Goal: Task Accomplishment & Management: Use online tool/utility

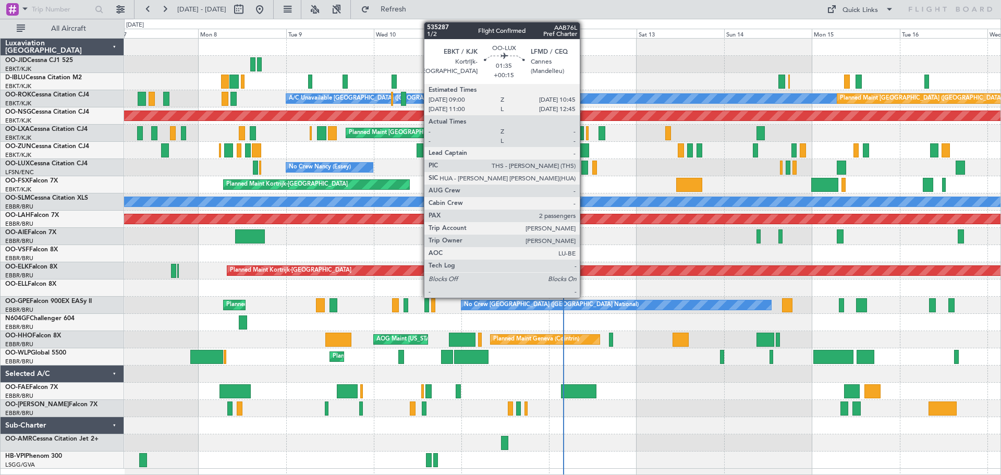
click at [584, 164] on div at bounding box center [584, 168] width 7 height 14
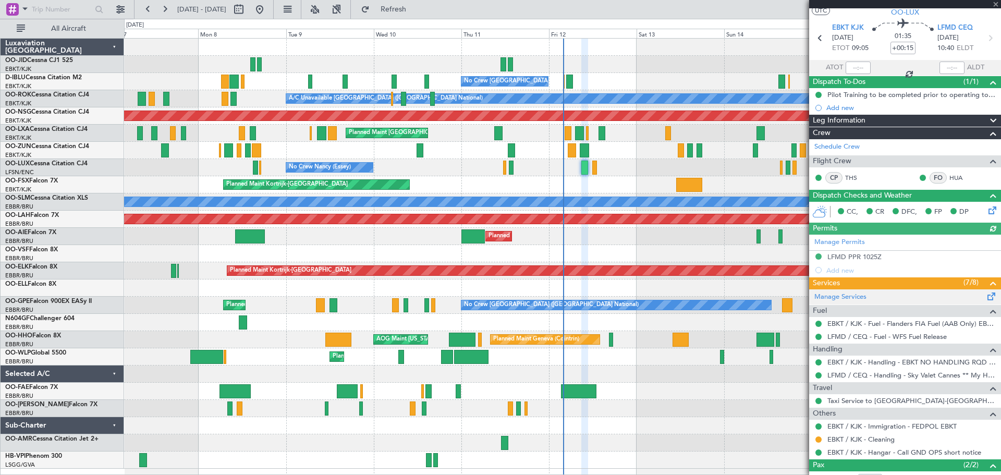
scroll to position [86, 0]
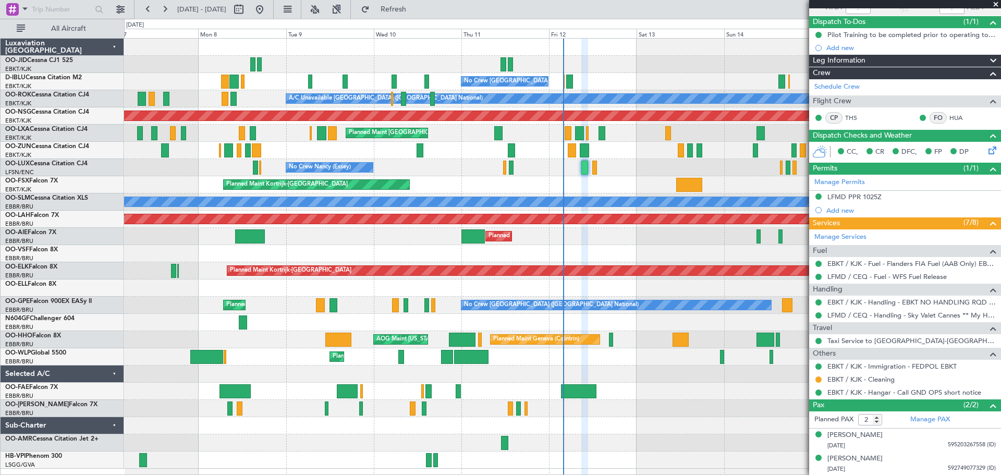
click at [997, 4] on span at bounding box center [995, 4] width 10 height 9
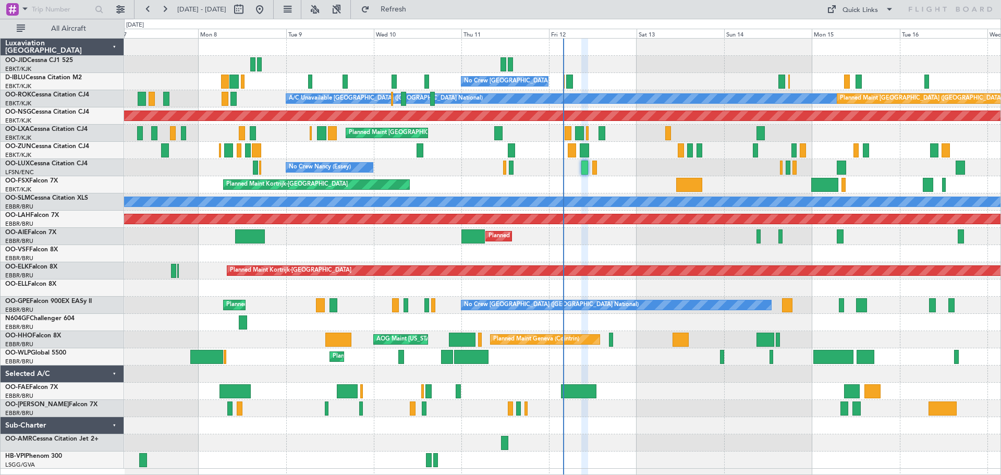
type input "0"
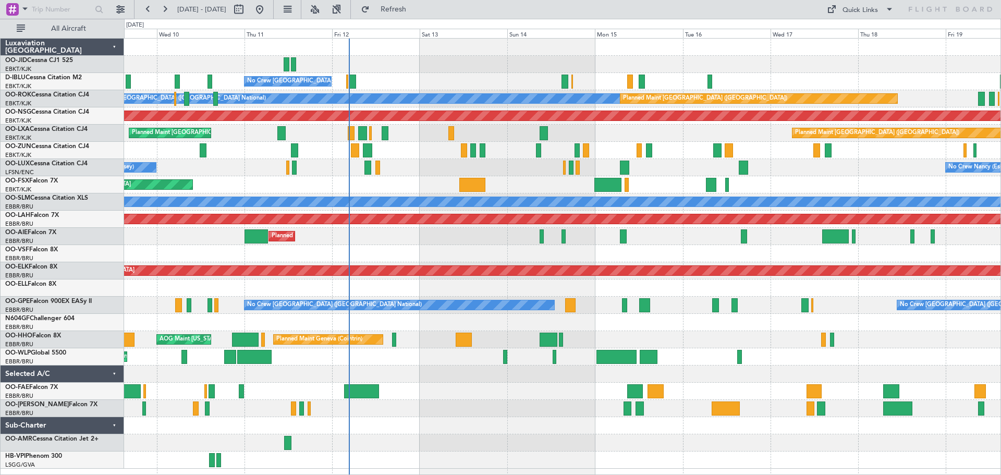
click at [664, 137] on div "No Crew [GEOGRAPHIC_DATA] ([GEOGRAPHIC_DATA] National) A/C Unavailable [GEOGRAP…" at bounding box center [562, 254] width 876 height 430
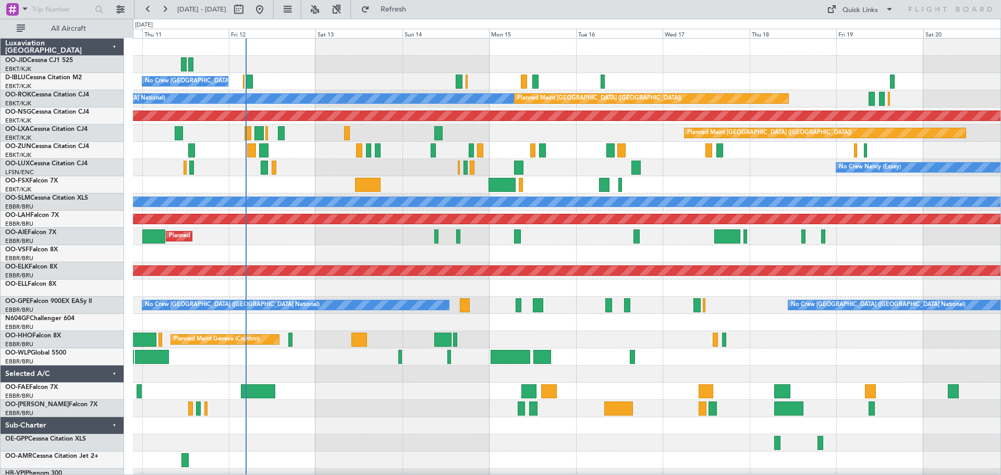
click at [554, 158] on div "Planned Maint Kortrijk-[GEOGRAPHIC_DATA]" at bounding box center [566, 150] width 867 height 17
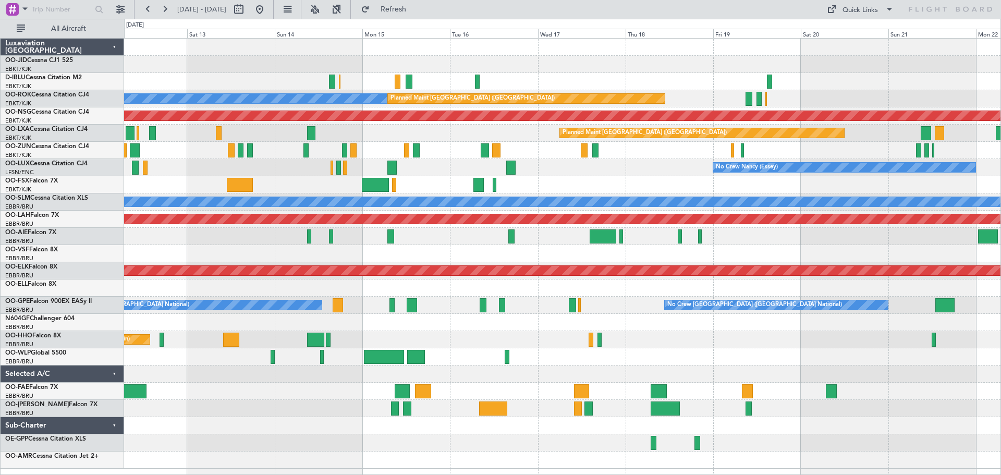
click at [535, 172] on div "No Crew [PERSON_NAME] ([PERSON_NAME]) No Crew [PERSON_NAME] ([PERSON_NAME])" at bounding box center [562, 167] width 876 height 17
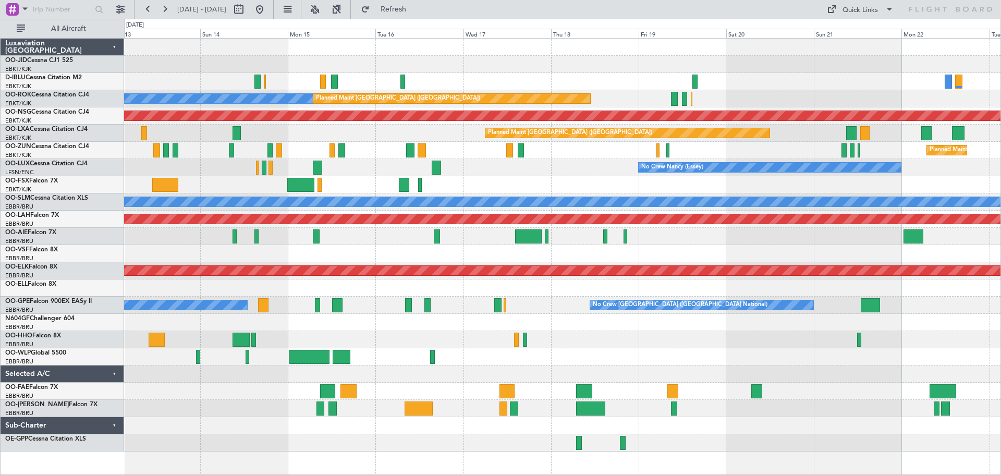
click at [599, 168] on div "No Crew Nancy (Essey)" at bounding box center [562, 167] width 876 height 17
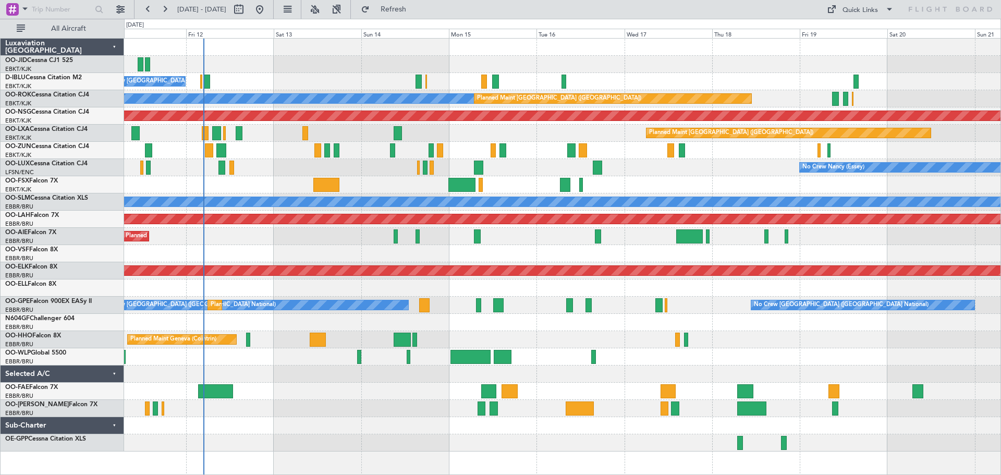
click at [448, 47] on div "No Crew [GEOGRAPHIC_DATA] ([GEOGRAPHIC_DATA] National) A/C Unavailable [GEOGRAP…" at bounding box center [562, 245] width 876 height 413
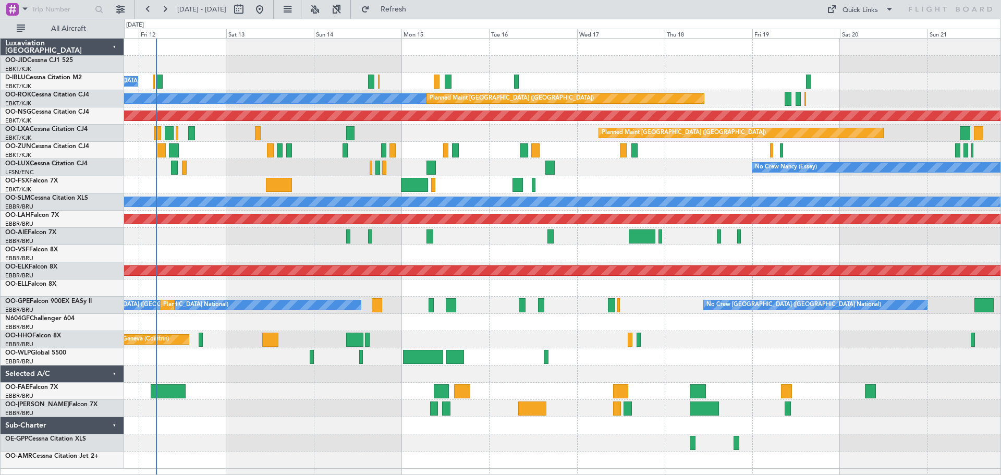
click at [865, 73] on div "No Crew [GEOGRAPHIC_DATA] ([GEOGRAPHIC_DATA] National) A/C Unavailable [GEOGRAP…" at bounding box center [562, 254] width 876 height 430
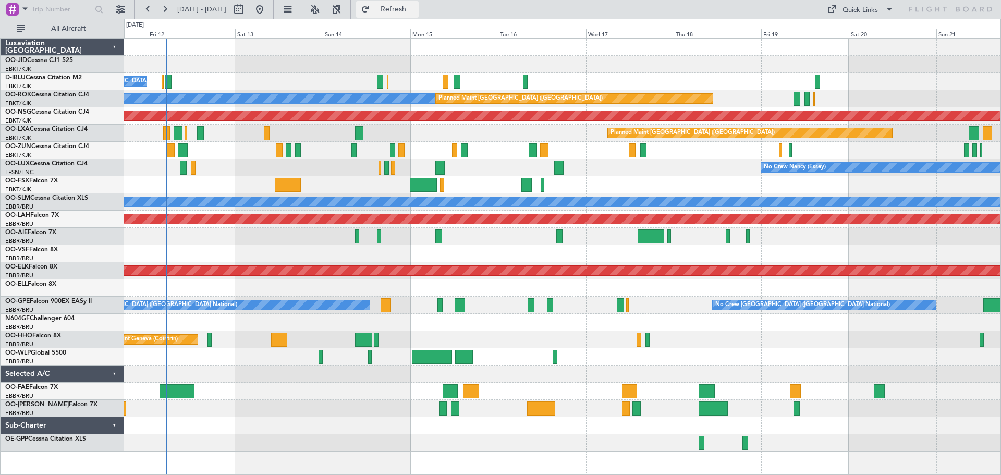
click at [415, 7] on span "Refresh" at bounding box center [394, 9] width 44 height 7
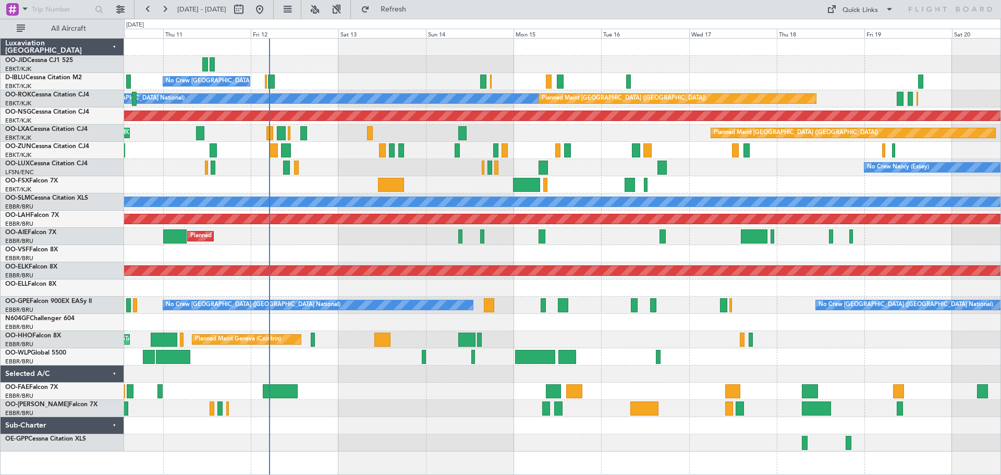
click at [579, 197] on div "No Crew [GEOGRAPHIC_DATA] ([GEOGRAPHIC_DATA] National) A/C Unavailable [GEOGRAP…" at bounding box center [562, 245] width 876 height 413
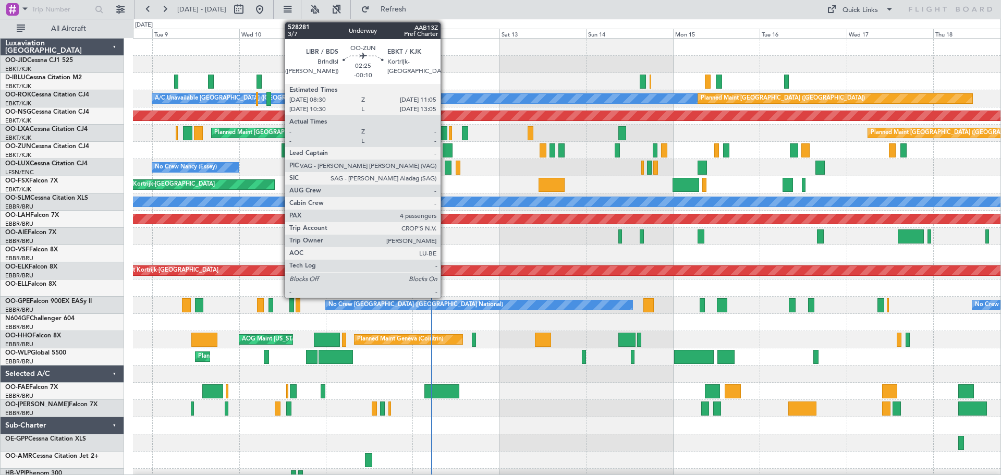
click at [445, 148] on div at bounding box center [447, 150] width 9 height 14
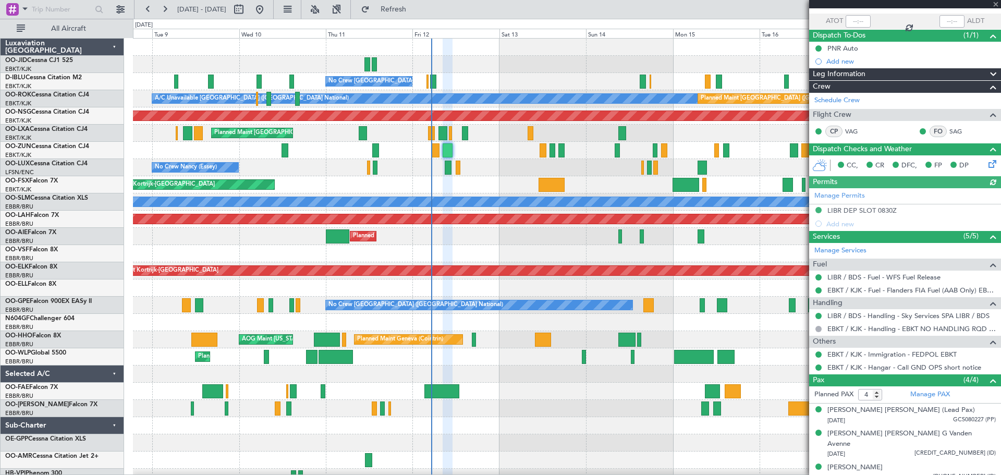
scroll to position [94, 0]
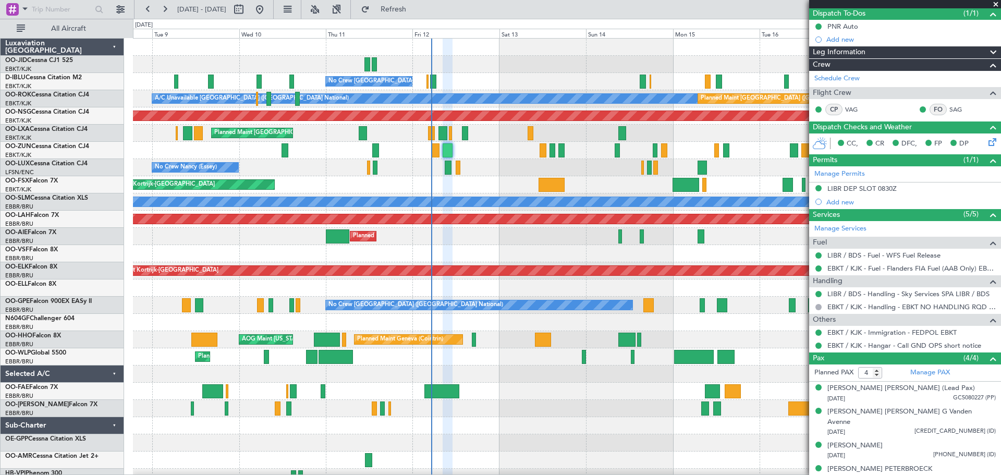
click at [995, 3] on span at bounding box center [995, 4] width 10 height 9
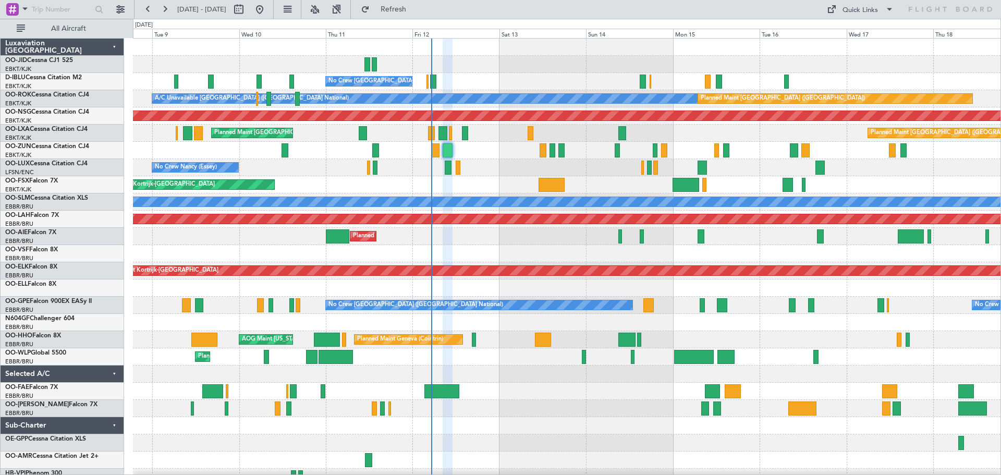
type input "0"
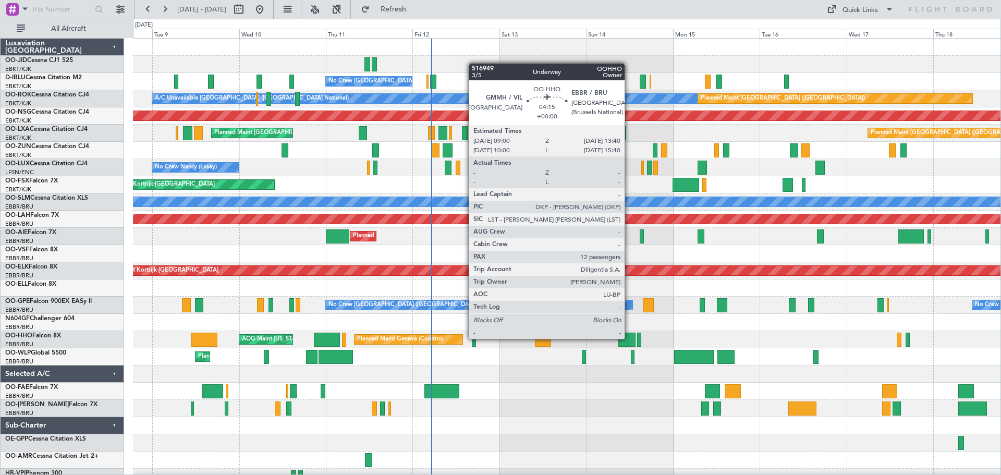
click at [629, 339] on div at bounding box center [626, 340] width 17 height 14
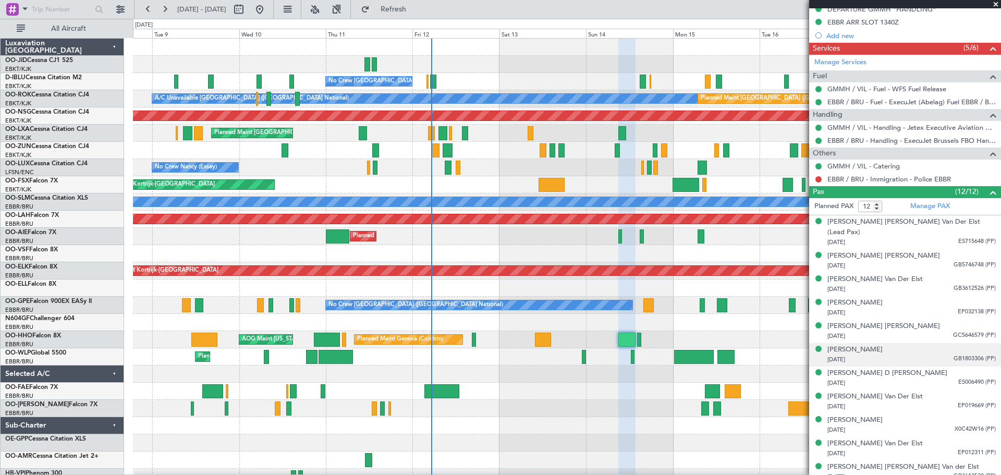
scroll to position [282, 0]
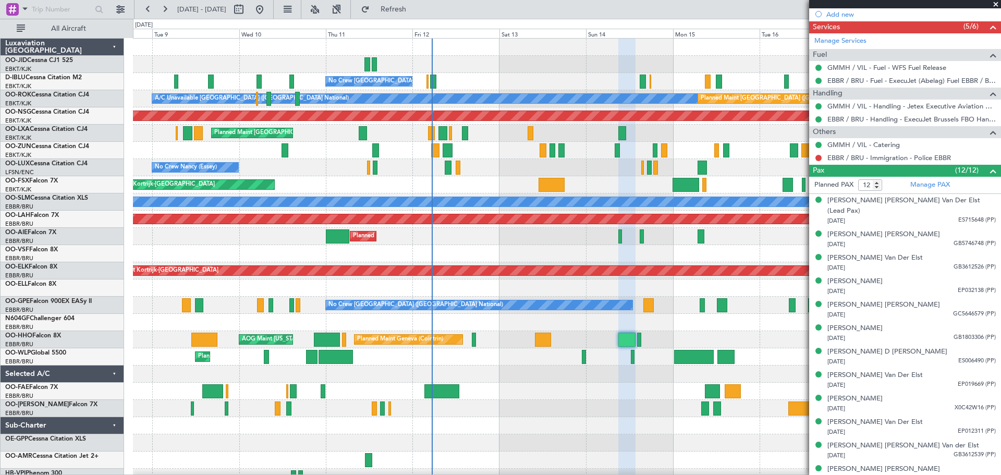
click at [993, 2] on span at bounding box center [995, 4] width 10 height 9
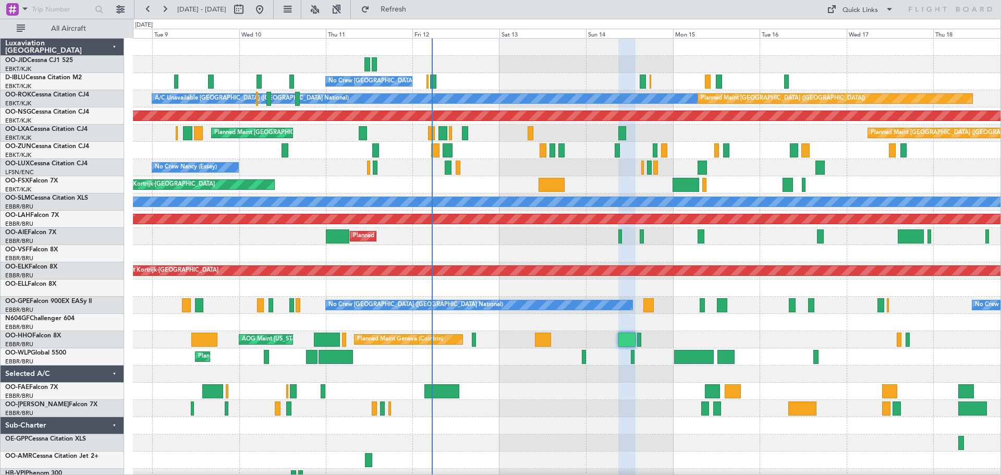
type input "0"
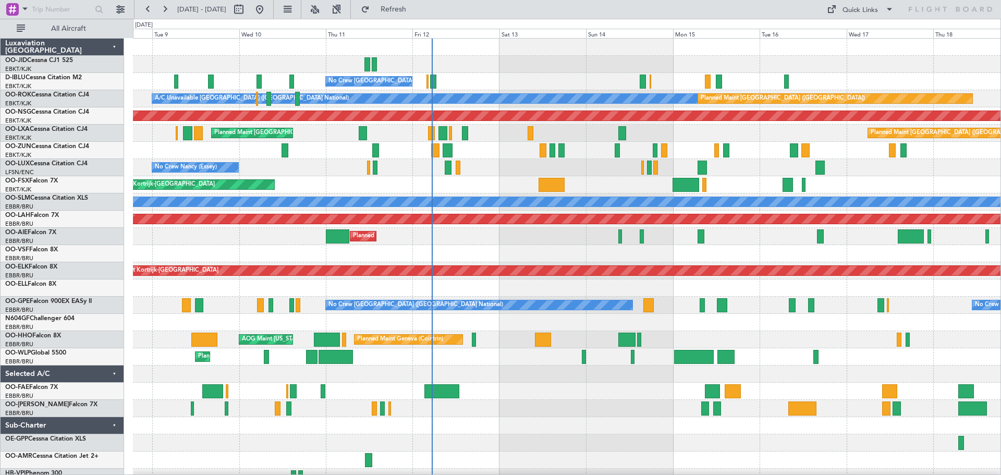
scroll to position [0, 0]
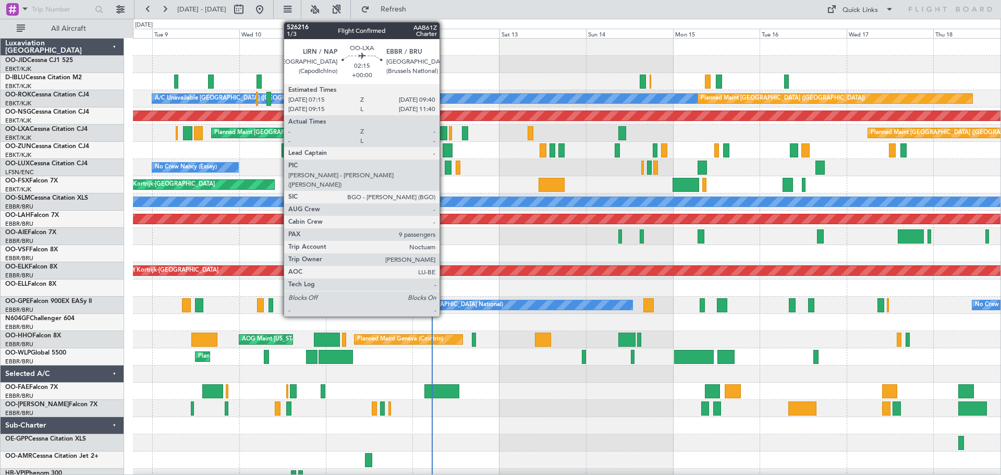
click at [444, 136] on div at bounding box center [442, 133] width 9 height 14
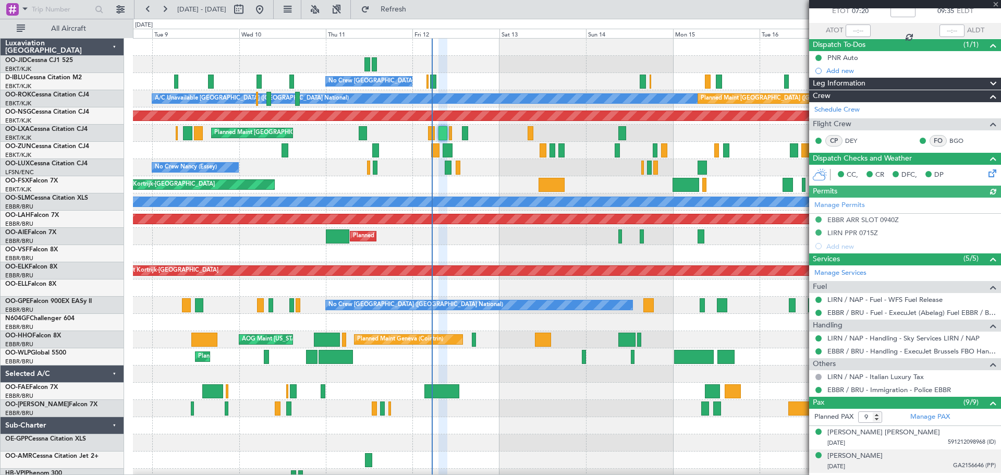
scroll to position [225, 0]
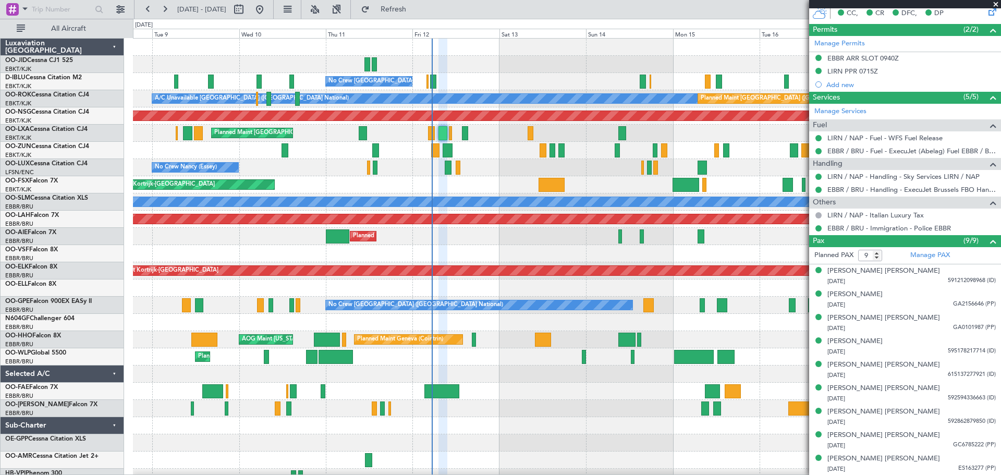
click at [996, 5] on span at bounding box center [995, 4] width 10 height 9
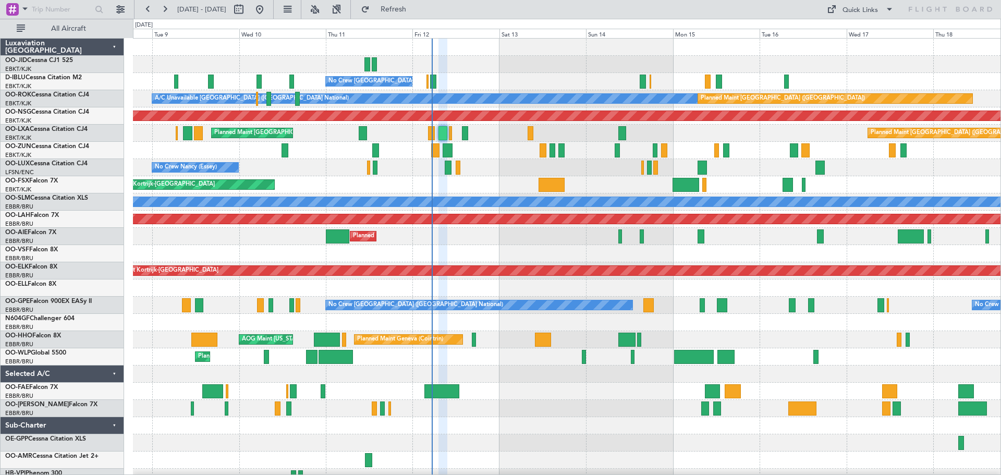
type input "0"
